Goal: Task Accomplishment & Management: Complete application form

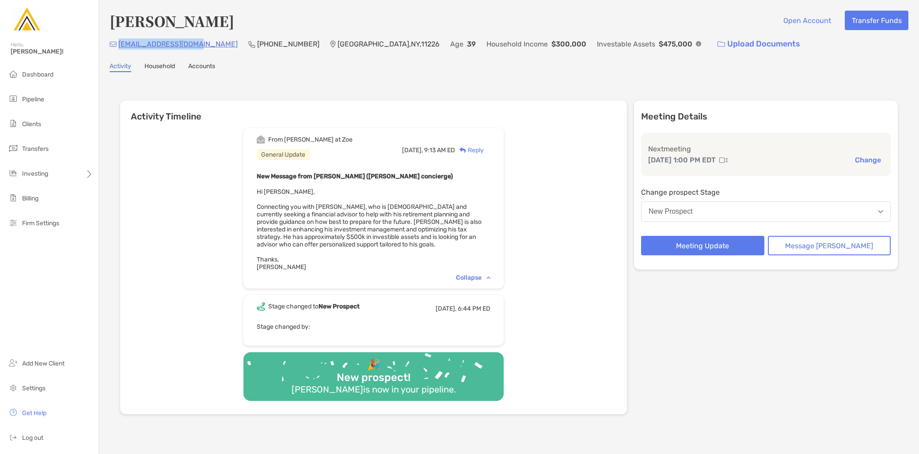
drag, startPoint x: 196, startPoint y: 46, endPoint x: 118, endPoint y: 47, distance: 78.3
click at [118, 47] on div "[EMAIL_ADDRESS][DOMAIN_NAME] (646) 799-[GEOGRAPHIC_DATA] Age [DEMOGRAPHIC_DATA]…" at bounding box center [509, 43] width 799 height 19
copy p "[EMAIL_ADDRESS][DOMAIN_NAME]"
click at [772, 206] on button "New Prospect" at bounding box center [766, 211] width 250 height 20
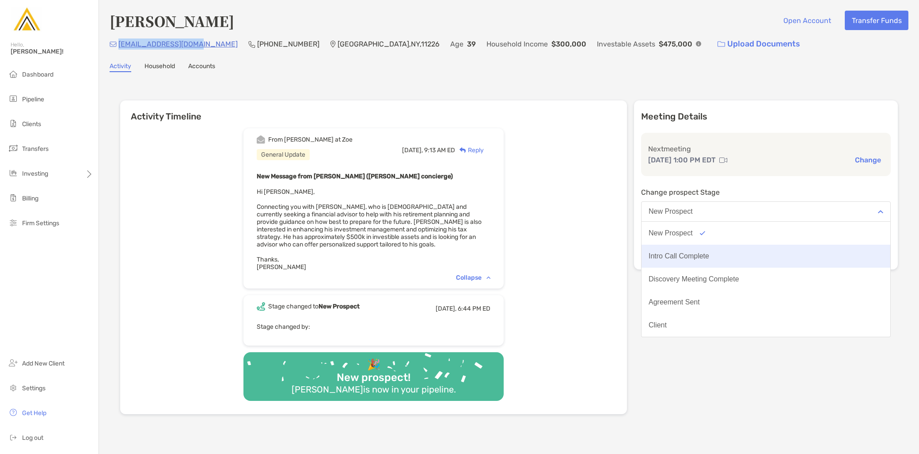
click at [733, 261] on button "Intro Call Complete" at bounding box center [766, 255] width 249 height 23
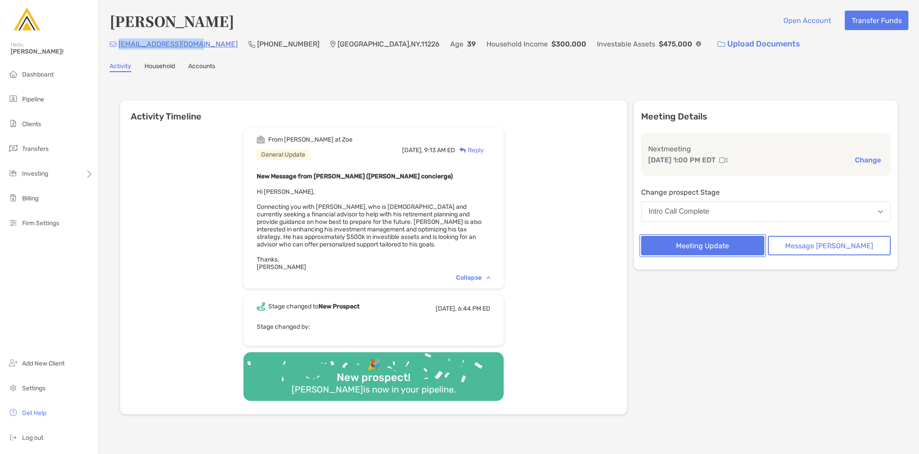
click at [728, 241] on button "Meeting Update" at bounding box center [702, 245] width 123 height 19
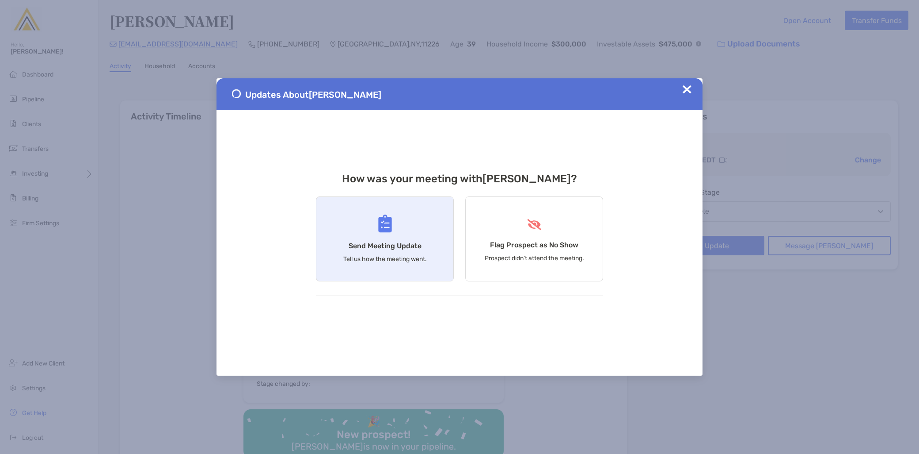
click at [404, 226] on div "Send Meeting Update Tell us how the meeting went." at bounding box center [385, 238] width 138 height 85
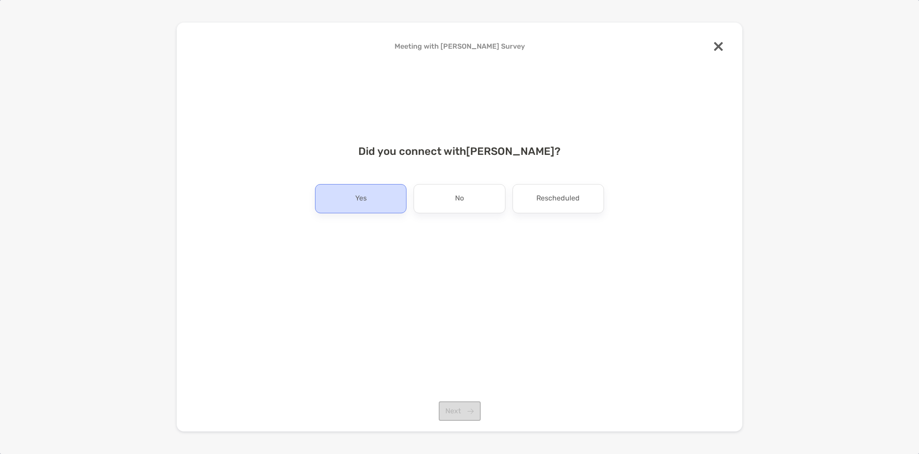
click at [351, 209] on div "Yes" at bounding box center [361, 198] width 92 height 29
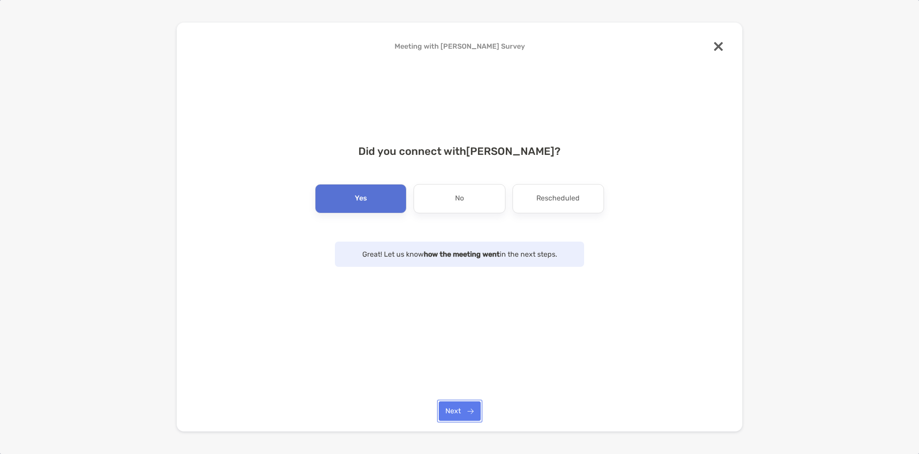
click at [454, 410] on button "Next" at bounding box center [460, 410] width 42 height 19
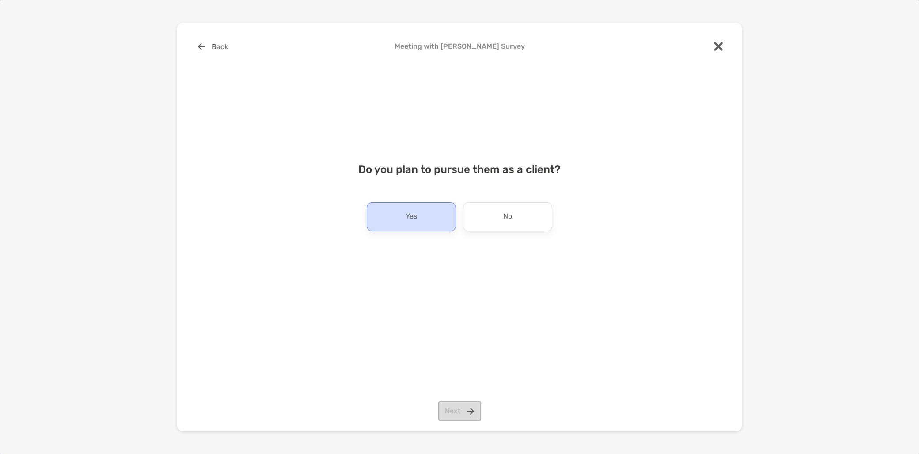
click at [410, 211] on p "Yes" at bounding box center [411, 217] width 11 height 14
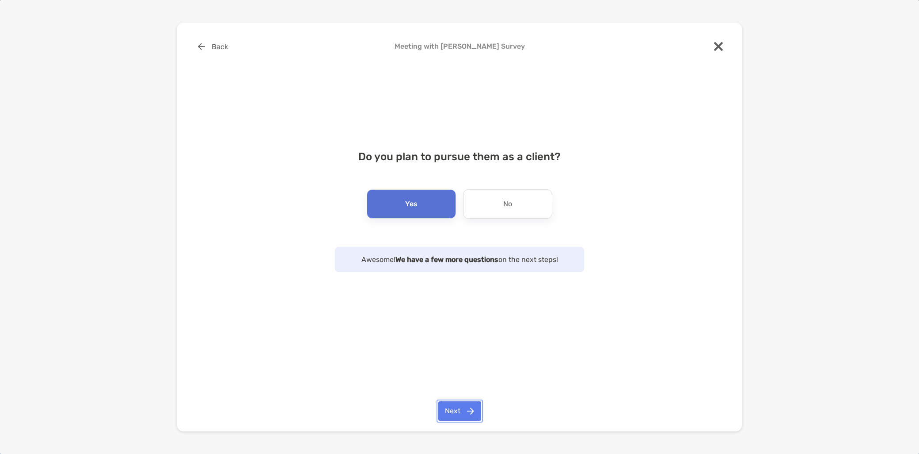
click at [460, 416] on button "Next" at bounding box center [460, 410] width 43 height 19
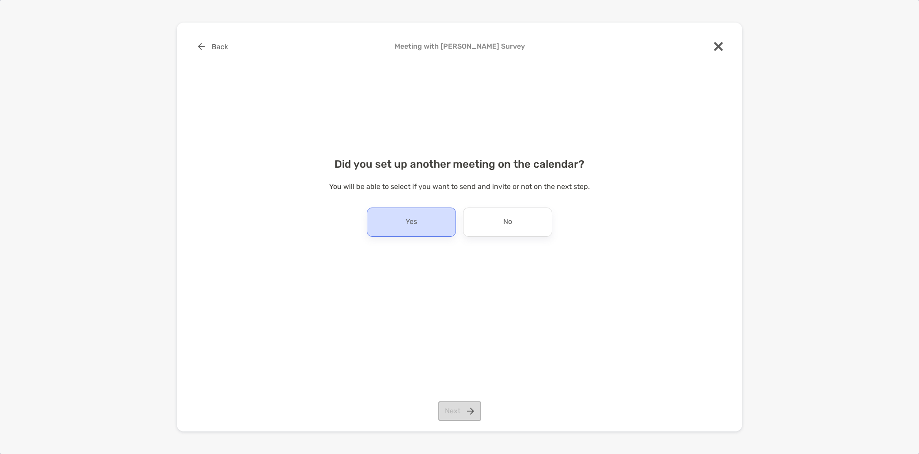
click at [407, 230] on div "Yes" at bounding box center [411, 221] width 89 height 29
click at [468, 408] on button "Next" at bounding box center [460, 410] width 43 height 19
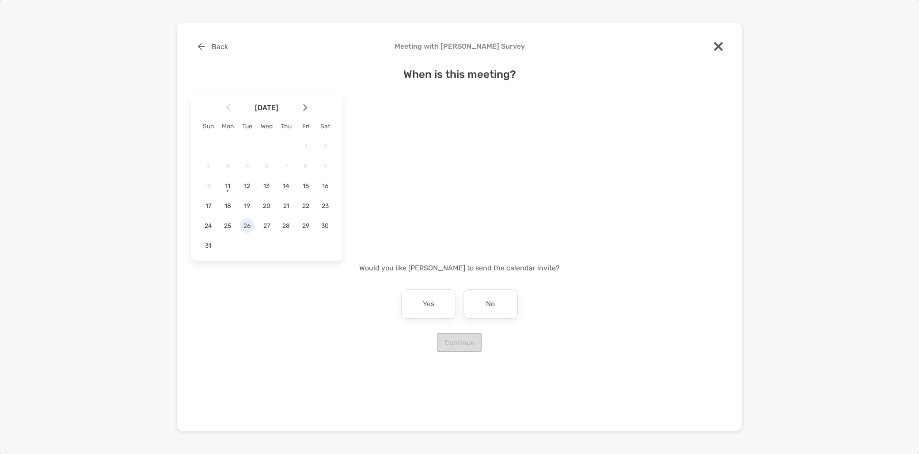
click at [248, 223] on span "26" at bounding box center [247, 226] width 15 height 8
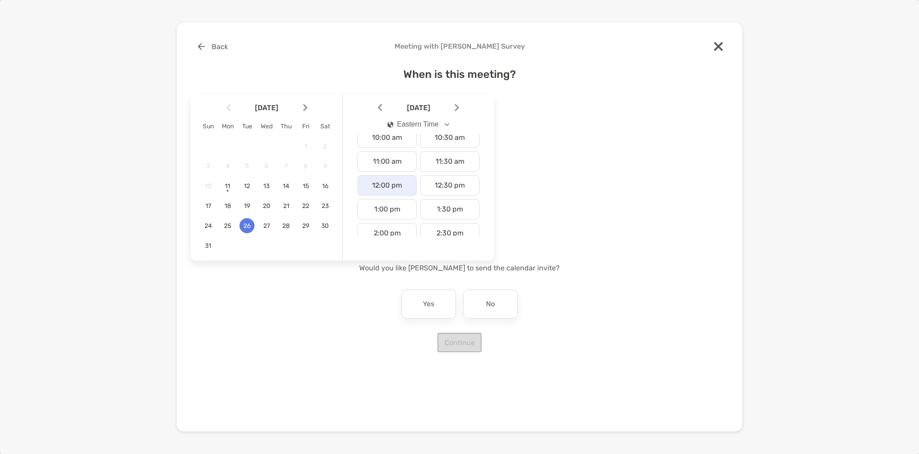
click at [389, 192] on div "12:00 pm" at bounding box center [387, 185] width 59 height 20
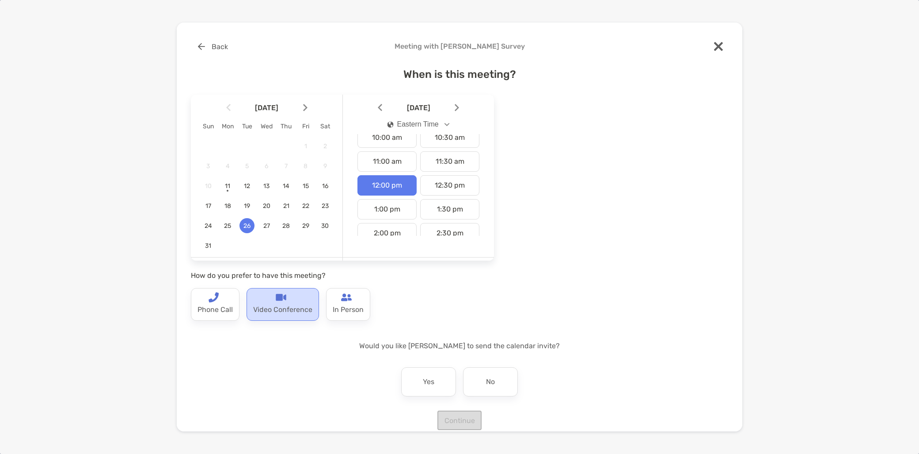
click at [279, 306] on p "Video Conference" at bounding box center [282, 309] width 59 height 14
click at [500, 385] on div "No" at bounding box center [490, 381] width 55 height 29
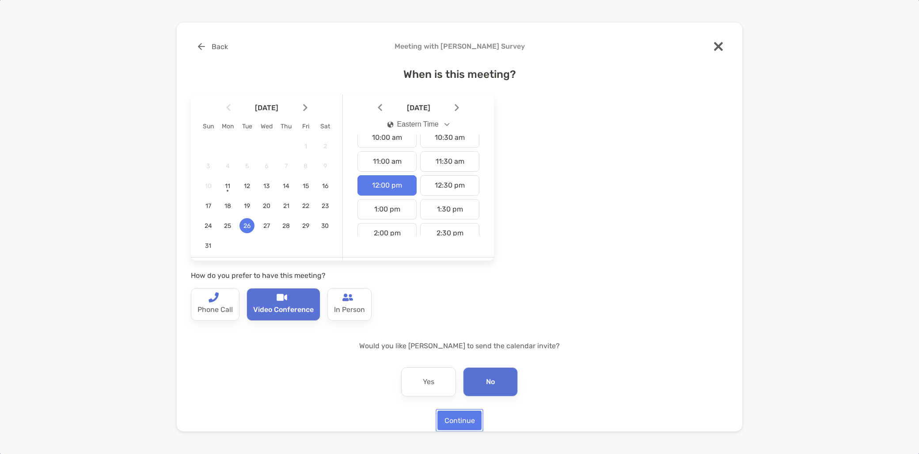
click at [469, 420] on button "Continue" at bounding box center [460, 419] width 44 height 19
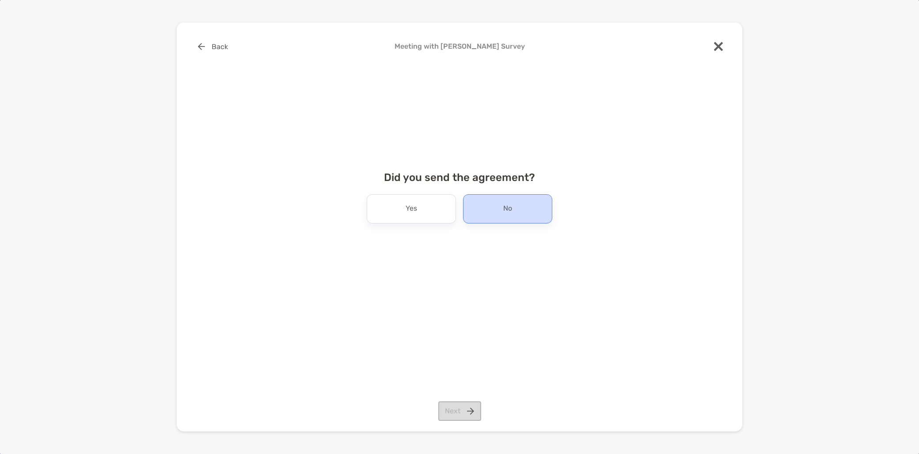
drag, startPoint x: 546, startPoint y: 227, endPoint x: 522, endPoint y: 220, distance: 25.0
click at [545, 226] on div "Did you send the agreement? Yes No Next" at bounding box center [460, 205] width 538 height 91
click at [522, 220] on div "No" at bounding box center [507, 208] width 89 height 29
click at [456, 414] on button "Next" at bounding box center [460, 410] width 43 height 19
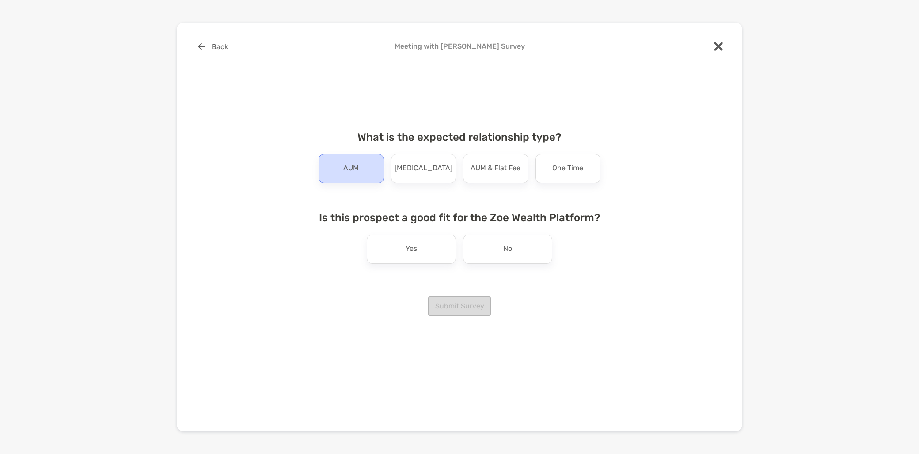
click at [334, 176] on div "AUM" at bounding box center [351, 168] width 65 height 29
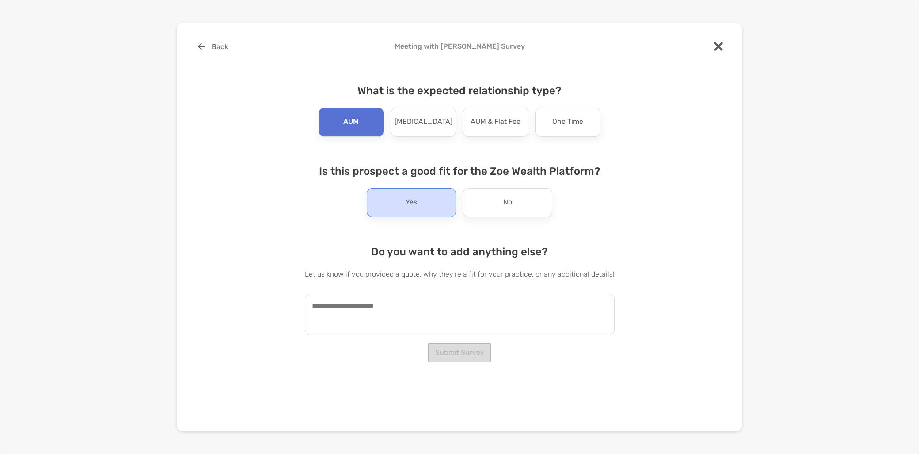
click at [394, 209] on div "Yes" at bounding box center [411, 202] width 89 height 29
click at [370, 313] on textarea at bounding box center [460, 314] width 310 height 41
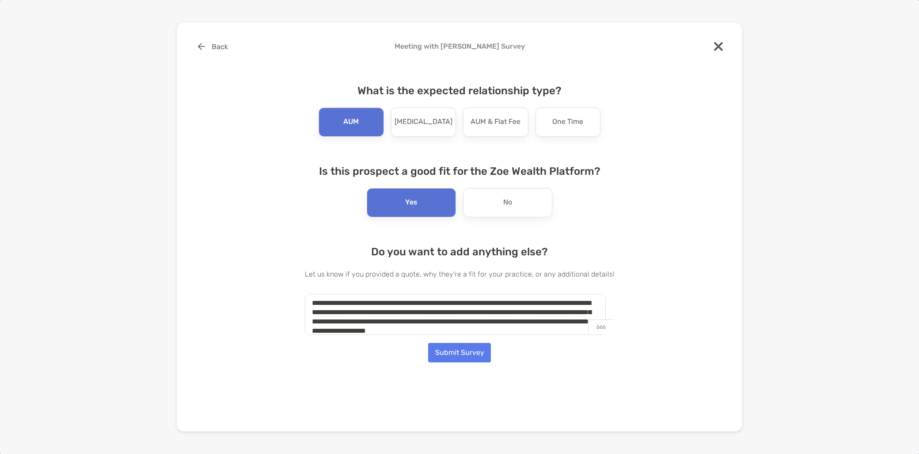
scroll to position [12, 0]
type textarea "**********"
click at [466, 357] on button "Submit Survey" at bounding box center [459, 352] width 63 height 19
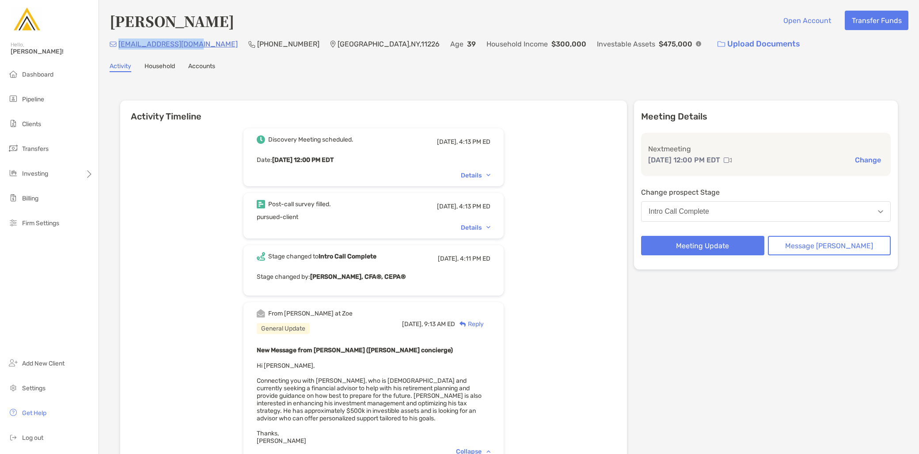
drag, startPoint x: 194, startPoint y: 45, endPoint x: 120, endPoint y: 45, distance: 73.4
click at [120, 45] on div "[EMAIL_ADDRESS][DOMAIN_NAME] (646) 799-[GEOGRAPHIC_DATA] Age [DEMOGRAPHIC_DATA]…" at bounding box center [509, 43] width 799 height 19
copy p "[EMAIL_ADDRESS][DOMAIN_NAME]"
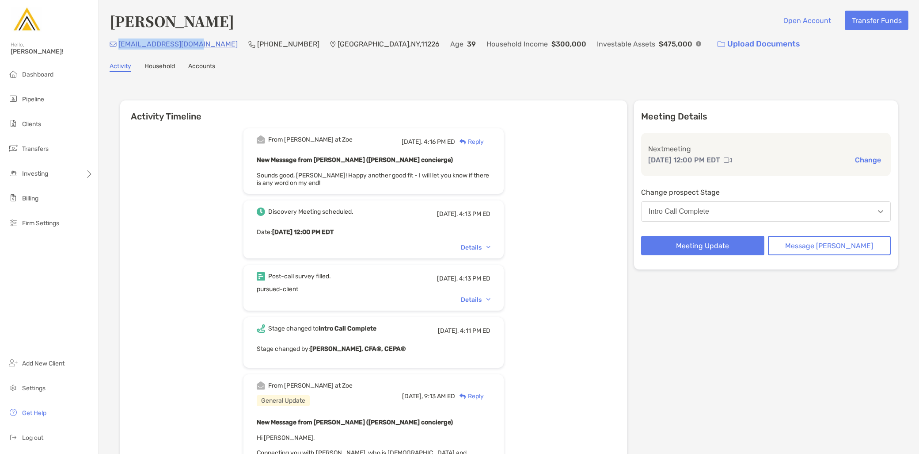
drag, startPoint x: 199, startPoint y: 50, endPoint x: 196, endPoint y: 46, distance: 5.4
click at [199, 50] on div "[EMAIL_ADDRESS][DOMAIN_NAME] (646) 799-[GEOGRAPHIC_DATA] Age [DEMOGRAPHIC_DATA]…" at bounding box center [509, 43] width 799 height 19
drag, startPoint x: 195, startPoint y: 45, endPoint x: 120, endPoint y: 45, distance: 75.1
click at [120, 45] on div "[EMAIL_ADDRESS][DOMAIN_NAME] (646) 799-[GEOGRAPHIC_DATA] Age [DEMOGRAPHIC_DATA]…" at bounding box center [509, 43] width 799 height 19
copy p "[EMAIL_ADDRESS][DOMAIN_NAME]"
